Goal: Find specific page/section: Find specific page/section

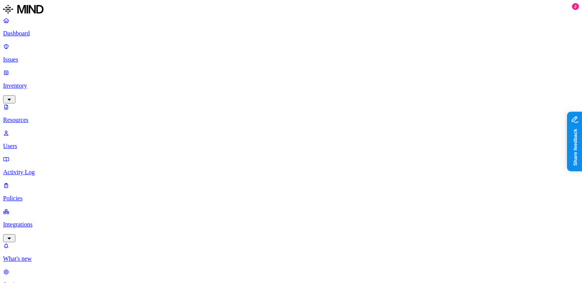
click at [27, 182] on link "Policies" at bounding box center [291, 192] width 576 height 20
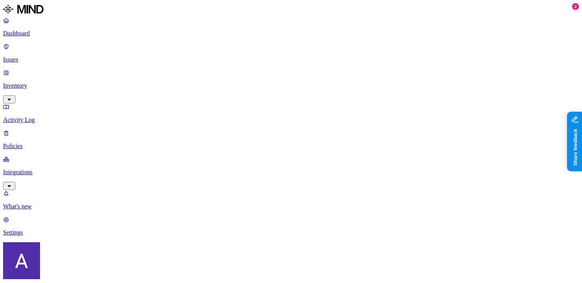
click at [184, 52] on span "Cloud" at bounding box center [178, 55] width 15 height 7
click at [171, 67] on div "Endpoint" at bounding box center [171, 74] width 0 height 14
click at [171, 44] on div "Cloud" at bounding box center [171, 49] width 0 height 22
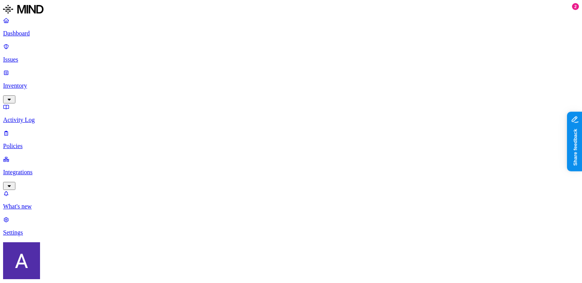
type input "avi"
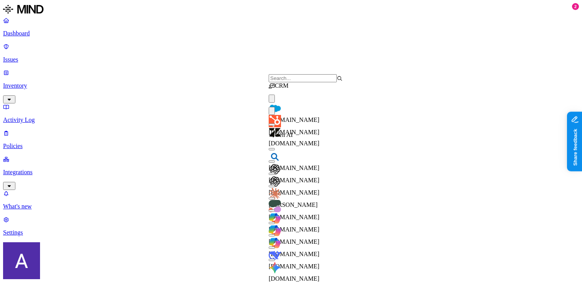
click at [306, 117] on div "[DOMAIN_NAME]" at bounding box center [306, 121] width 74 height 29
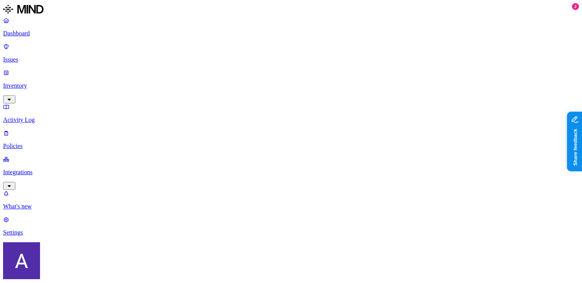
scroll to position [259, 0]
